Goal: Use online tool/utility: Utilize a website feature to perform a specific function

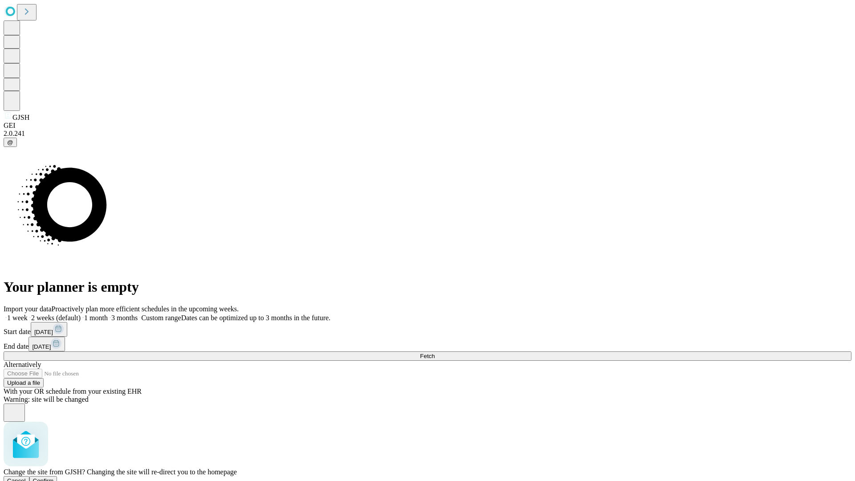
click at [54, 477] on span "Confirm" at bounding box center [43, 480] width 21 height 7
click at [108, 314] on label "1 month" at bounding box center [94, 318] width 27 height 8
click at [435, 353] on span "Fetch" at bounding box center [427, 356] width 15 height 7
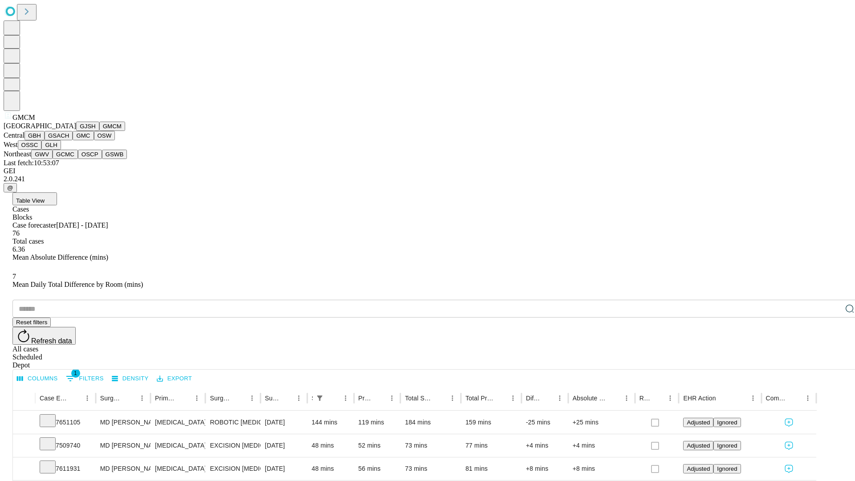
click at [45, 140] on button "GBH" at bounding box center [34, 135] width 20 height 9
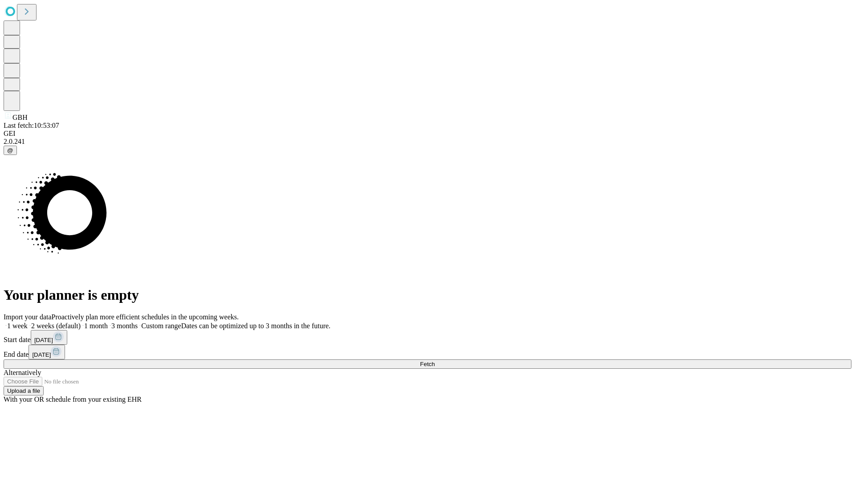
click at [108, 322] on label "1 month" at bounding box center [94, 326] width 27 height 8
click at [435, 361] on span "Fetch" at bounding box center [427, 364] width 15 height 7
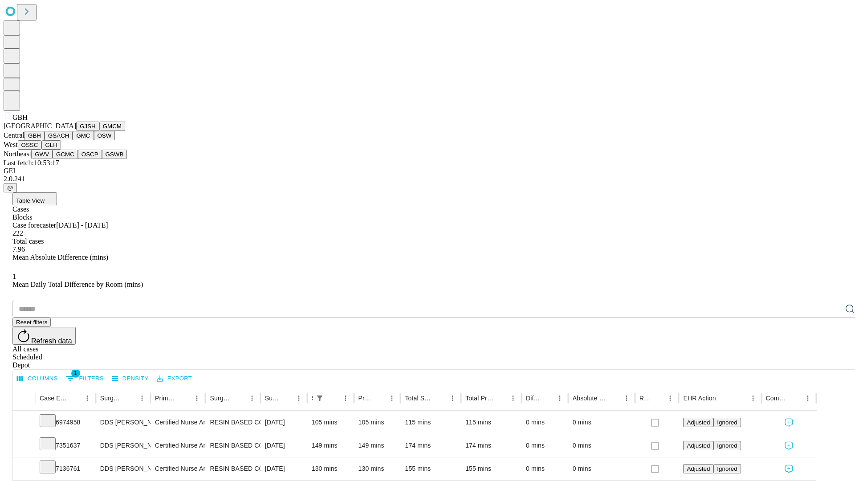
click at [69, 140] on button "GSACH" at bounding box center [59, 135] width 28 height 9
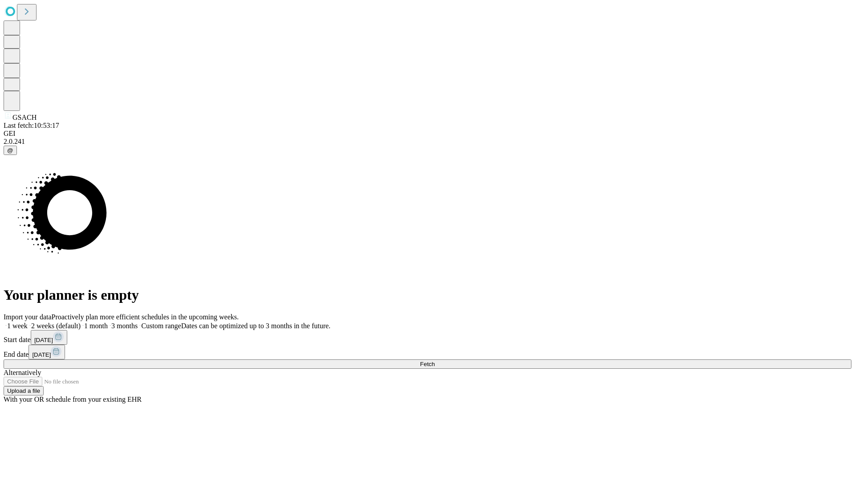
click at [435, 361] on span "Fetch" at bounding box center [427, 364] width 15 height 7
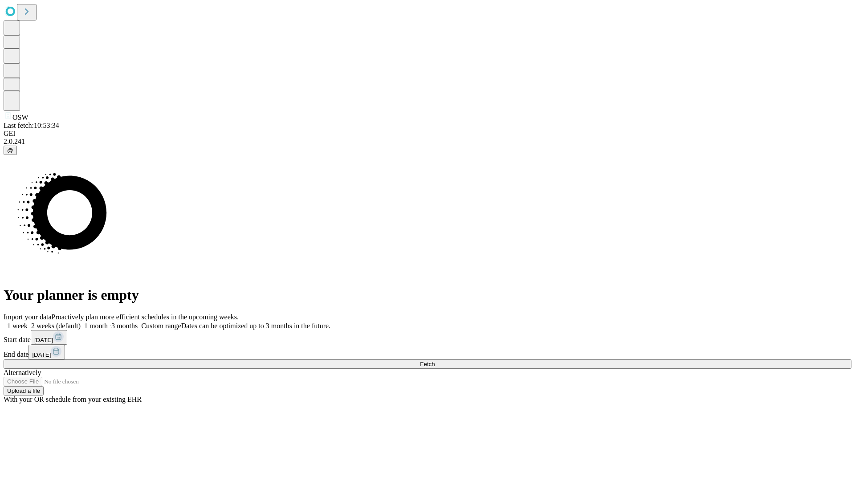
click at [108, 322] on label "1 month" at bounding box center [94, 326] width 27 height 8
click at [435, 361] on span "Fetch" at bounding box center [427, 364] width 15 height 7
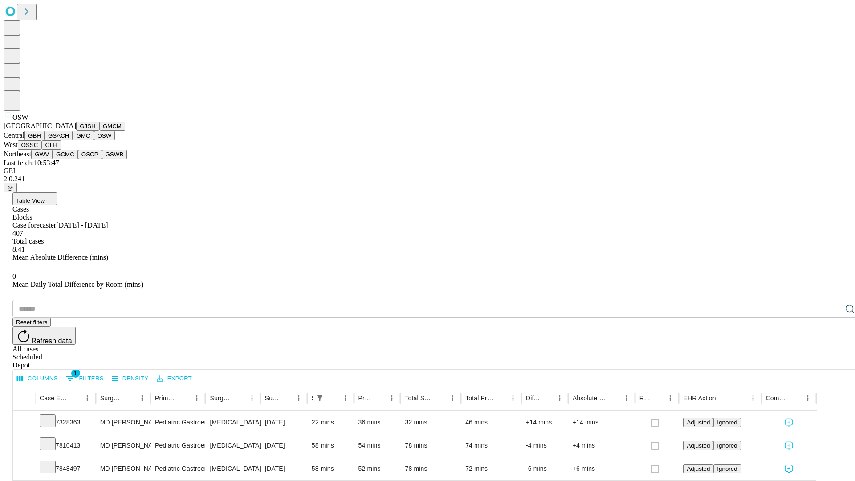
click at [42, 150] on button "OSSC" at bounding box center [30, 144] width 24 height 9
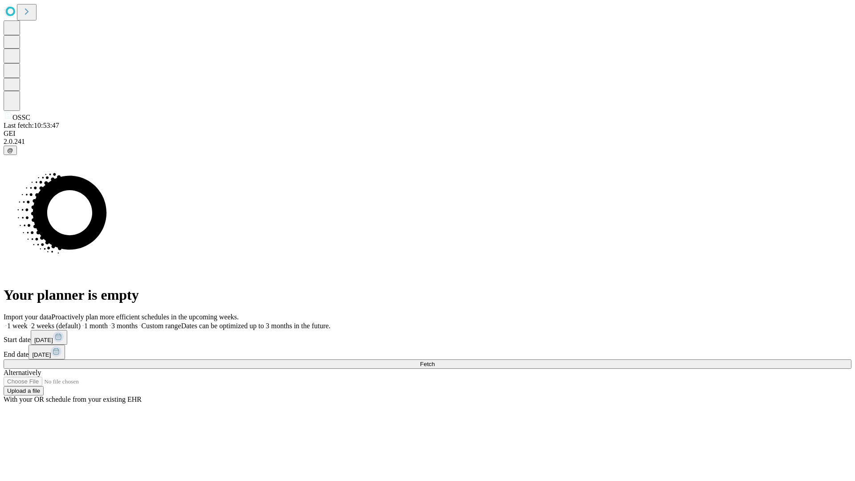
click at [108, 322] on label "1 month" at bounding box center [94, 326] width 27 height 8
click at [435, 361] on span "Fetch" at bounding box center [427, 364] width 15 height 7
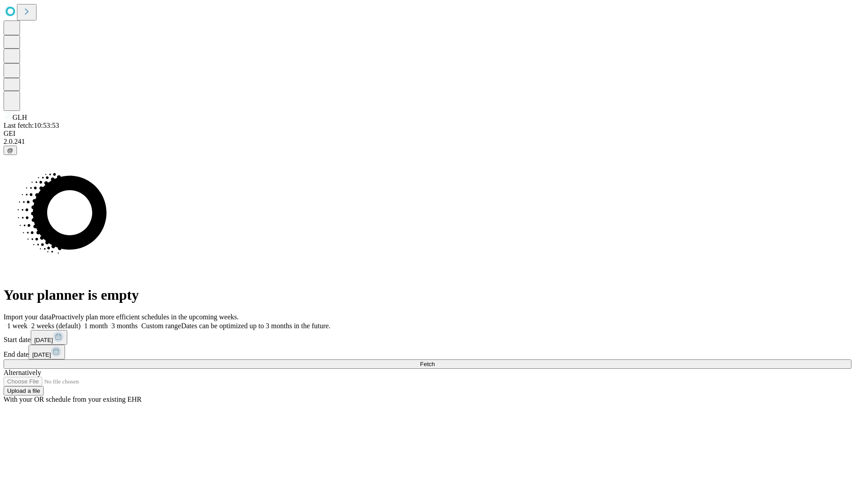
click at [435, 361] on span "Fetch" at bounding box center [427, 364] width 15 height 7
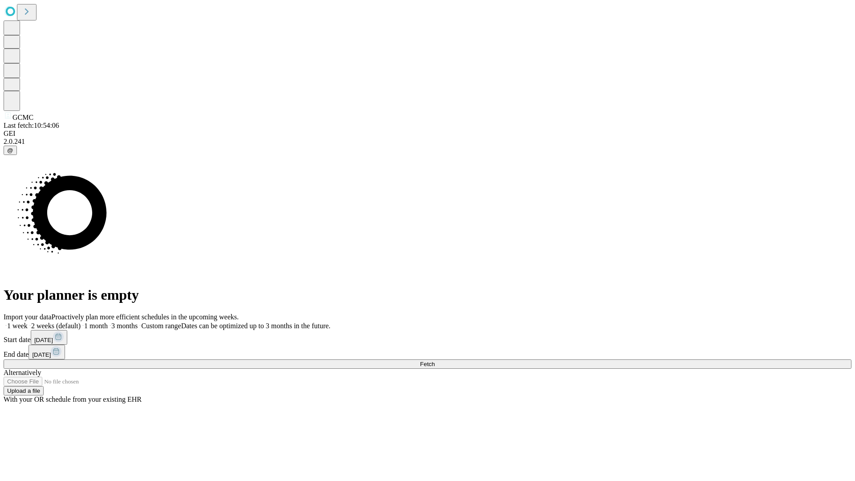
click at [108, 322] on label "1 month" at bounding box center [94, 326] width 27 height 8
click at [435, 361] on span "Fetch" at bounding box center [427, 364] width 15 height 7
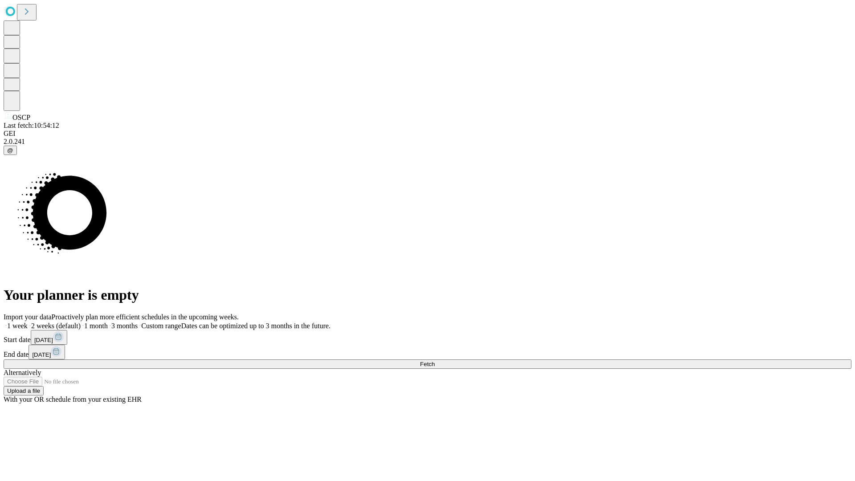
click at [108, 322] on label "1 month" at bounding box center [94, 326] width 27 height 8
click at [435, 361] on span "Fetch" at bounding box center [427, 364] width 15 height 7
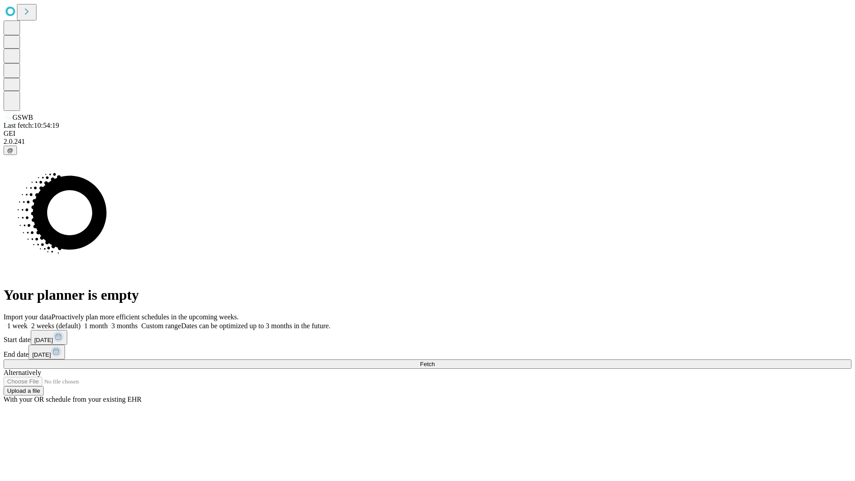
click at [108, 322] on label "1 month" at bounding box center [94, 326] width 27 height 8
click at [435, 361] on span "Fetch" at bounding box center [427, 364] width 15 height 7
